Goal: Task Accomplishment & Management: Use online tool/utility

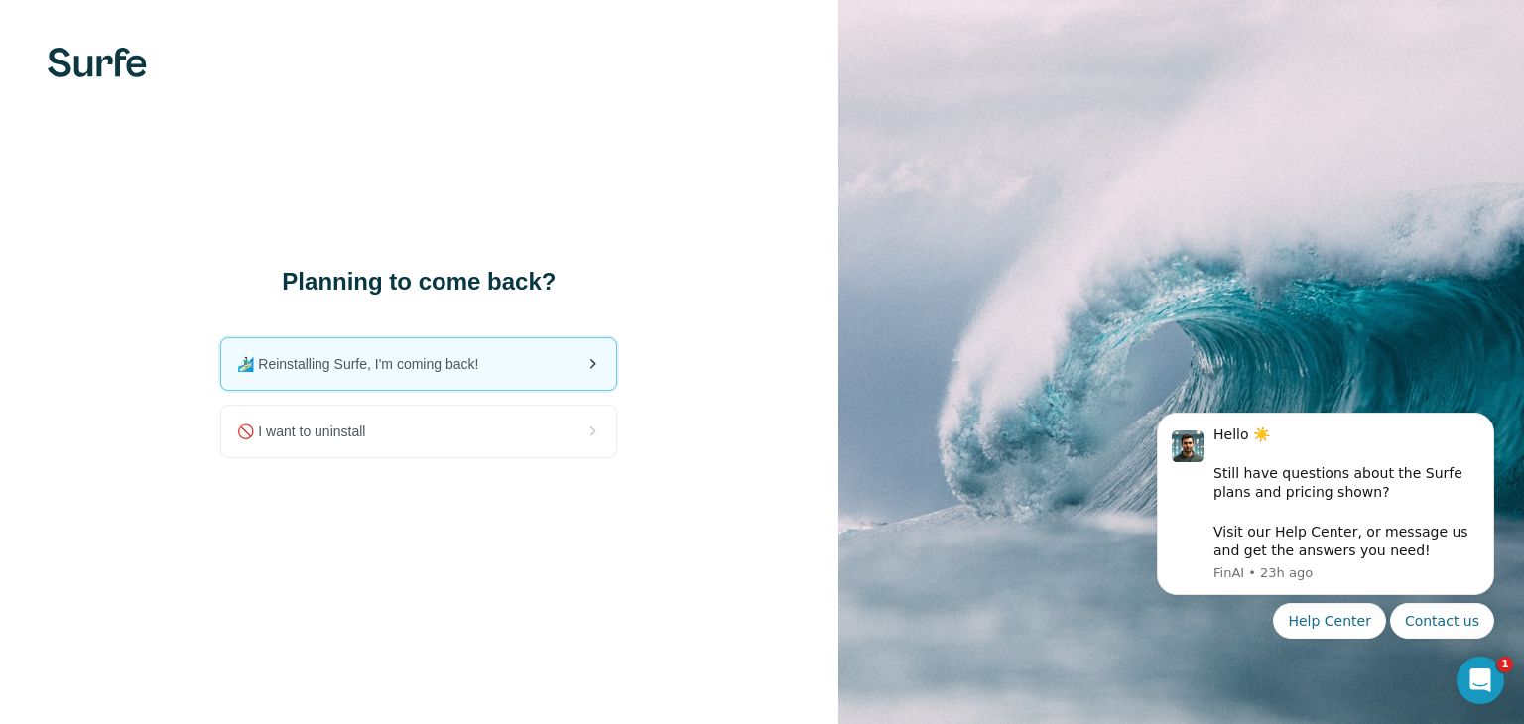
click at [462, 369] on span "🏄🏻‍♂️ Reinstalling Surfe, I'm coming back!" at bounding box center [365, 364] width 257 height 20
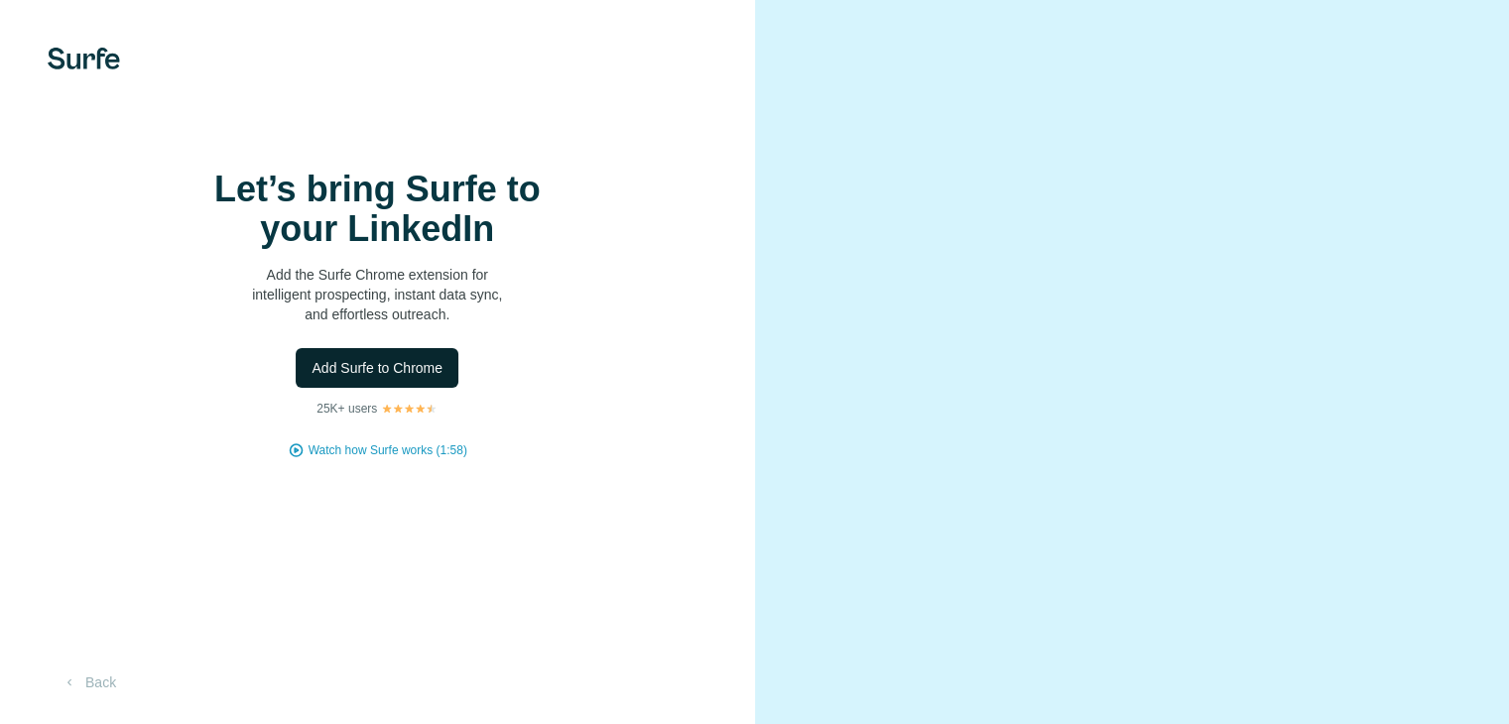
click at [408, 378] on span "Add Surfe to Chrome" at bounding box center [376, 368] width 131 height 20
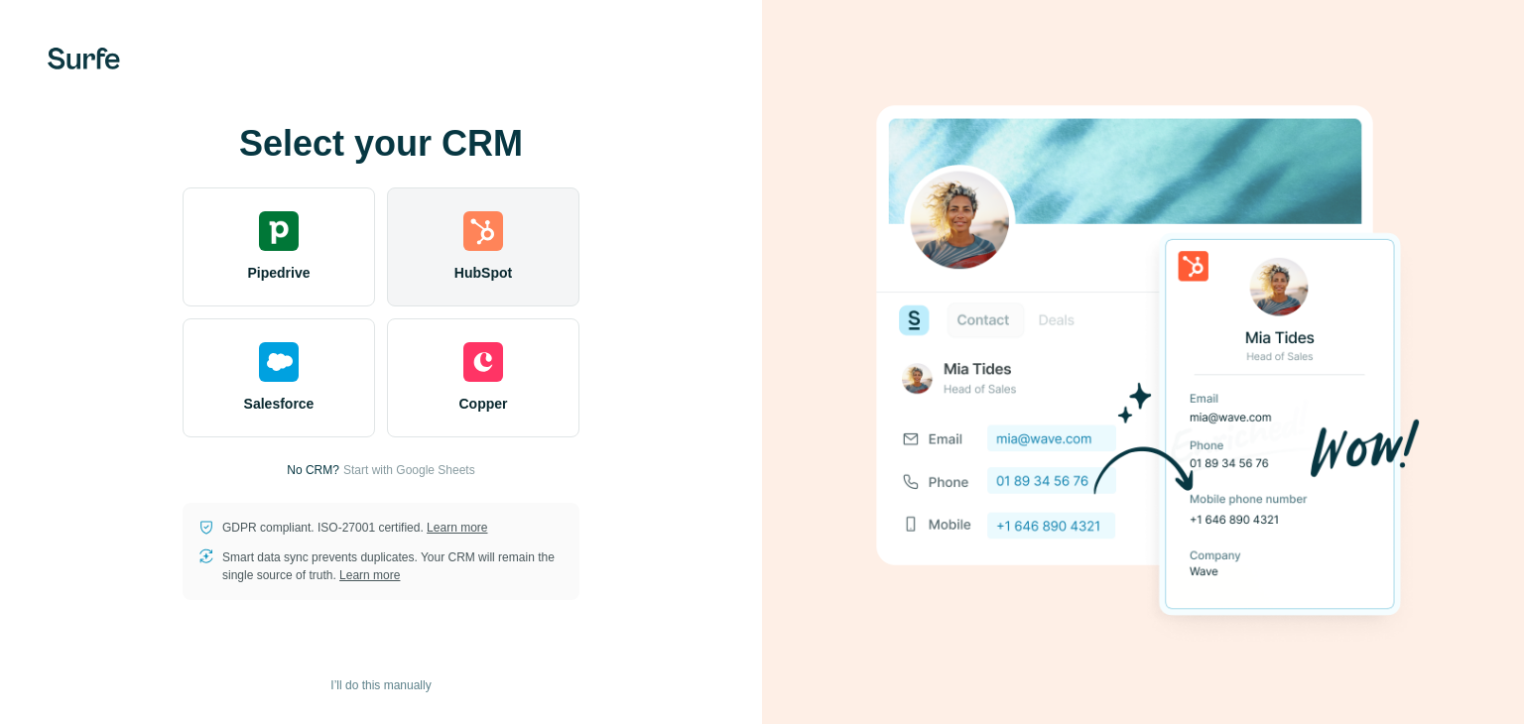
click at [466, 245] on img at bounding box center [483, 231] width 40 height 40
